Goal: Find specific page/section: Find specific page/section

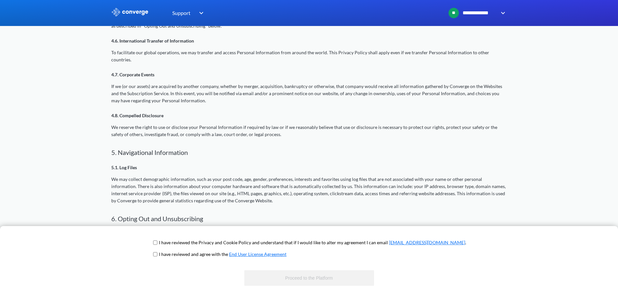
scroll to position [756, 0]
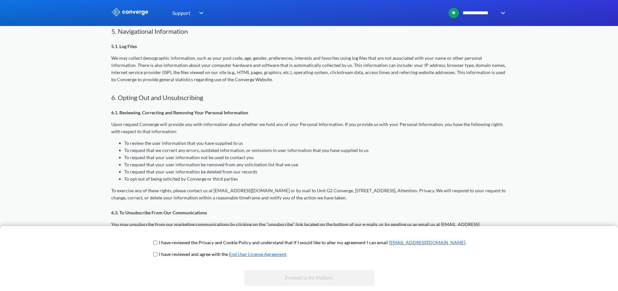
drag, startPoint x: 184, startPoint y: 237, endPoint x: 176, endPoint y: 239, distance: 7.7
click at [182, 237] on div "I have reviewed the Privacy and Cookie Policy and understand that if I would li…" at bounding box center [309, 258] width 618 height 65
click at [176, 239] on span "I have reviewed the Privacy and Cookie Policy and understand that if I would li…" at bounding box center [309, 245] width 314 height 12
click at [157, 243] on input "checkbox" at bounding box center [155, 242] width 4 height 5
checkbox input "true"
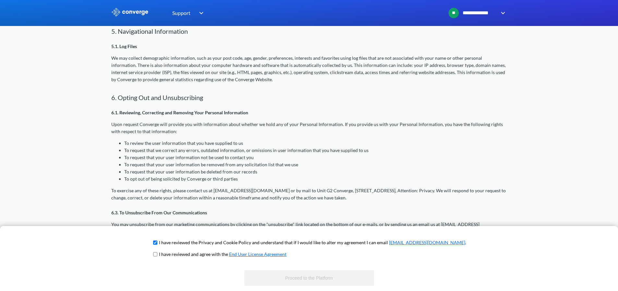
click at [157, 256] on input "checkbox" at bounding box center [155, 253] width 4 height 5
checkbox input "true"
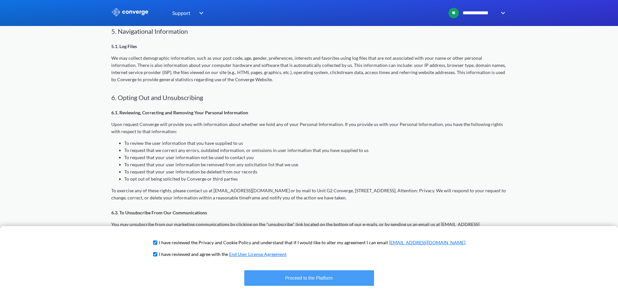
click at [276, 280] on button "Proceed to the Platform" at bounding box center [309, 278] width 130 height 16
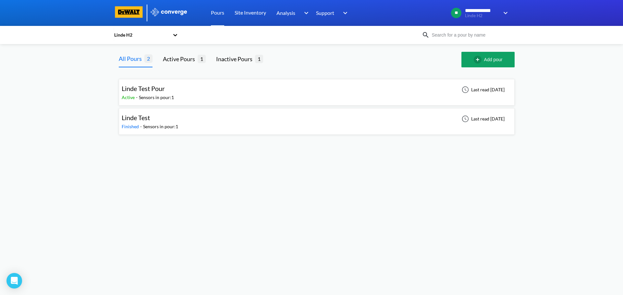
click at [132, 91] on span "Linde Test Pour" at bounding box center [143, 89] width 43 height 8
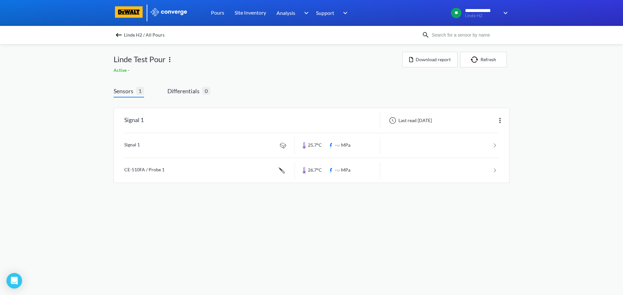
click at [116, 34] on img at bounding box center [119, 35] width 8 height 8
